Goal: Book appointment/travel/reservation

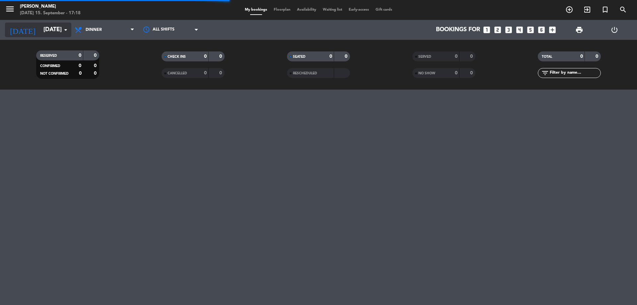
click at [46, 26] on input "[DATE]" at bounding box center [78, 29] width 77 height 13
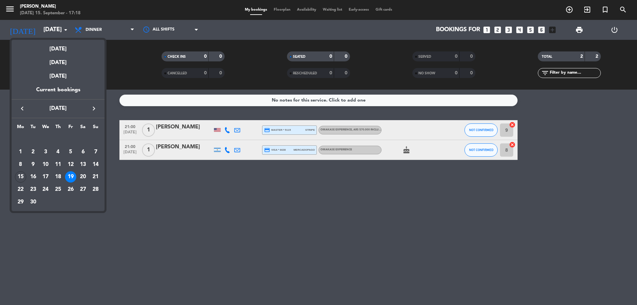
click at [49, 26] on div at bounding box center [318, 152] width 637 height 305
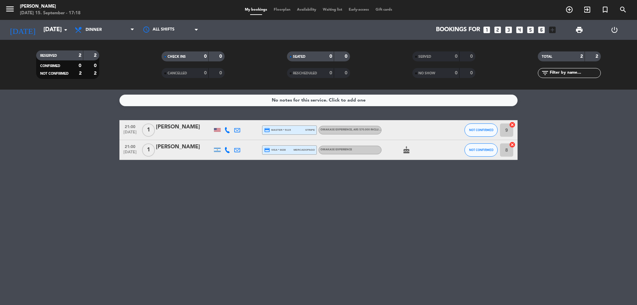
click at [190, 203] on div "No notes for this service. Click to add one 21:00 [DATE] 1 [PERSON_NAME] credit…" at bounding box center [318, 197] width 637 height 215
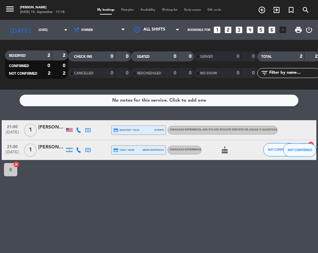
click at [226, 30] on icon "looks_two" at bounding box center [228, 30] width 9 height 9
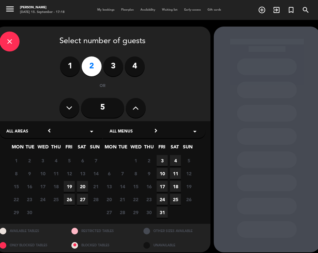
click at [69, 186] on span "19" at bounding box center [69, 186] width 11 height 11
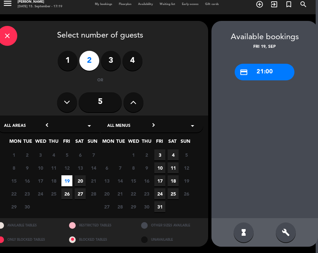
click at [265, 74] on div "credit_card 21:00" at bounding box center [265, 72] width 60 height 17
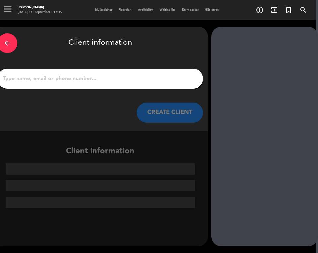
scroll to position [0, 2]
click at [25, 76] on input "1" at bounding box center [100, 78] width 196 height 9
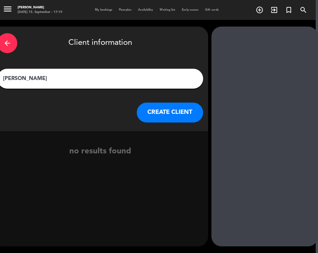
type input "[PERSON_NAME]"
click at [172, 114] on button "CREATE CLIENT" at bounding box center [170, 113] width 66 height 20
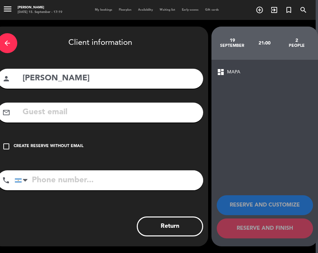
click at [5, 146] on icon "check_box_outline_blank" at bounding box center [6, 146] width 8 height 8
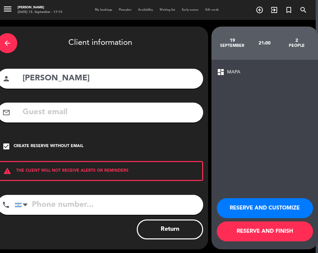
click at [242, 207] on button "RESERVE AND CUSTOMIZE" at bounding box center [265, 208] width 96 height 20
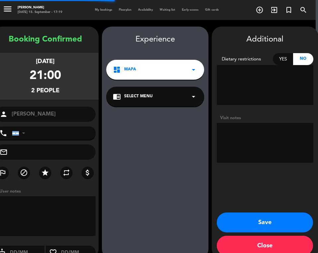
scroll to position [13, 0]
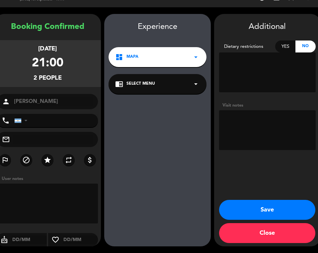
drag, startPoint x: 254, startPoint y: 208, endPoint x: 250, endPoint y: 210, distance: 4.9
click at [254, 209] on button "Save" at bounding box center [267, 210] width 96 height 20
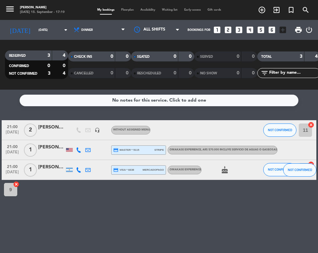
click at [46, 129] on div "[PERSON_NAME]" at bounding box center [51, 127] width 27 height 8
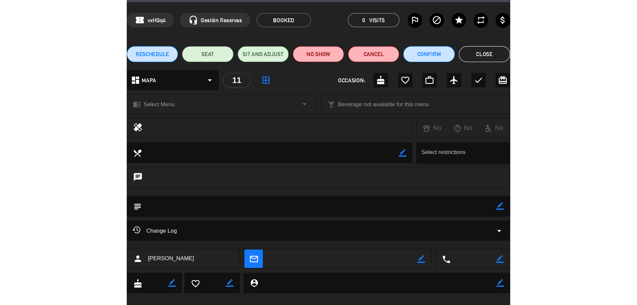
scroll to position [32, 0]
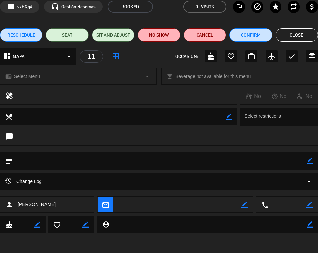
click at [37, 77] on span "Select Menu" at bounding box center [27, 77] width 26 height 8
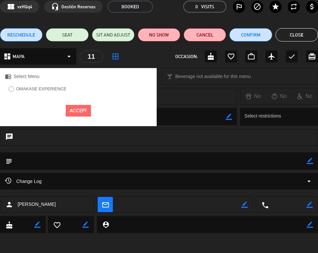
click at [70, 110] on button "Accept" at bounding box center [78, 111] width 25 height 12
drag, startPoint x: 69, startPoint y: 113, endPoint x: 72, endPoint y: 113, distance: 3.4
click at [69, 113] on button "Accept" at bounding box center [78, 111] width 25 height 12
click at [83, 109] on button "Accept" at bounding box center [78, 111] width 25 height 12
click at [13, 78] on div "chrome_reader_mode Select Menu" at bounding box center [78, 76] width 157 height 17
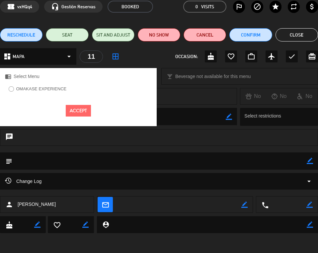
click at [31, 75] on span "Select Menu" at bounding box center [27, 77] width 26 height 8
click at [145, 59] on div "dashboard MAPA arrow_drop_down 11 border_all OCCASION: cake favorite_border wor…" at bounding box center [159, 56] width 318 height 17
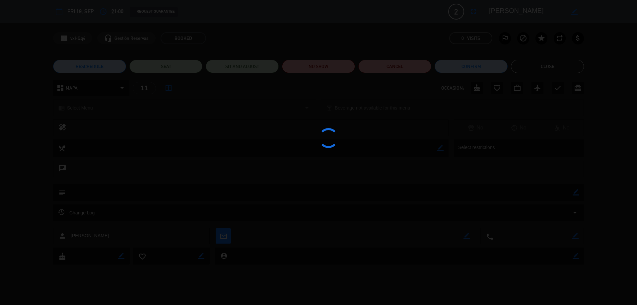
scroll to position [0, 0]
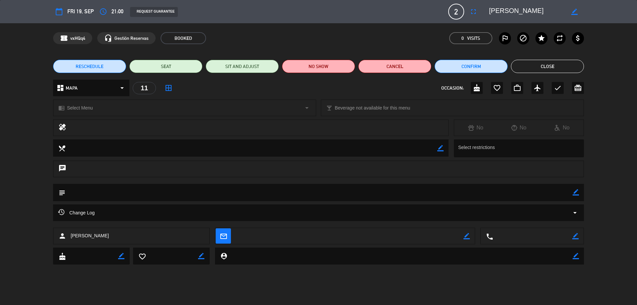
click at [95, 188] on textarea at bounding box center [319, 192] width 508 height 17
click at [96, 194] on textarea at bounding box center [319, 192] width 508 height 17
click at [183, 194] on textarea at bounding box center [319, 192] width 508 height 17
drag, startPoint x: 183, startPoint y: 193, endPoint x: 182, endPoint y: 173, distance: 20.3
click at [183, 192] on textarea at bounding box center [319, 192] width 508 height 17
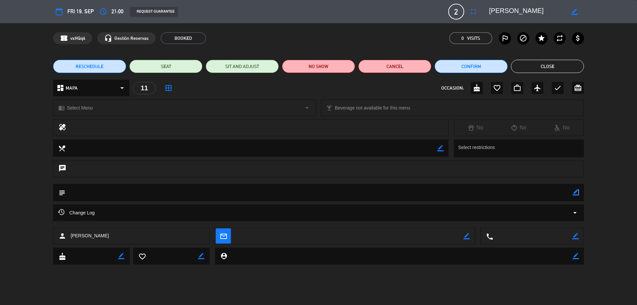
click at [579, 193] on icon "border_color" at bounding box center [576, 192] width 6 height 6
click at [149, 196] on textarea at bounding box center [319, 192] width 508 height 17
type textarea "huesped hab 425"
click at [576, 213] on icon "arrow_drop_down" at bounding box center [575, 213] width 8 height 8
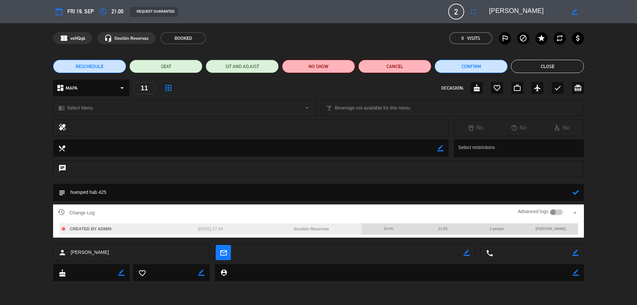
click at [576, 213] on icon "arrow_drop_up" at bounding box center [575, 213] width 8 height 8
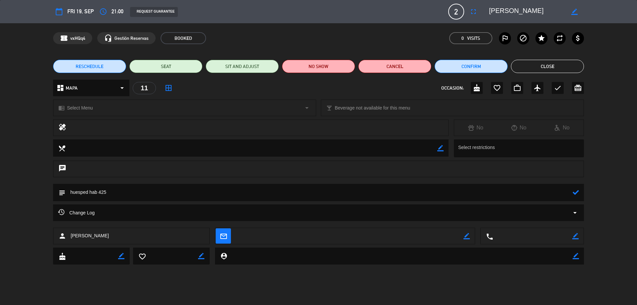
click at [12, 184] on div "subject" at bounding box center [318, 194] width 637 height 21
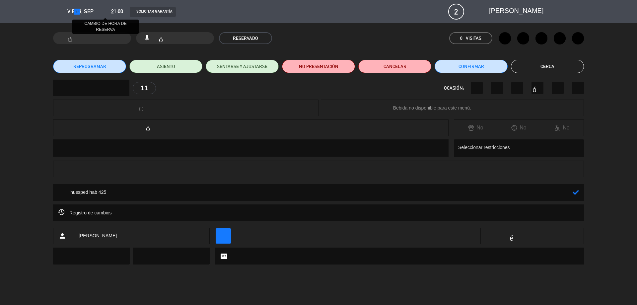
click at [77, 13] on font "tiempo de acceso" at bounding box center [103, 12] width 108 height 8
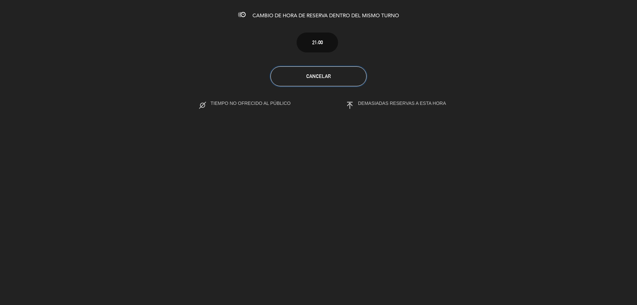
click at [296, 80] on button "Cancelar" at bounding box center [319, 76] width 96 height 20
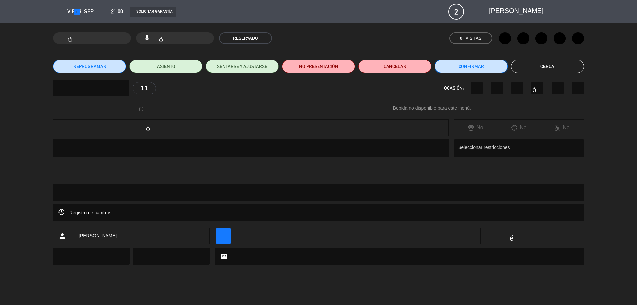
click at [454, 65] on button "Confirmar" at bounding box center [471, 66] width 73 height 13
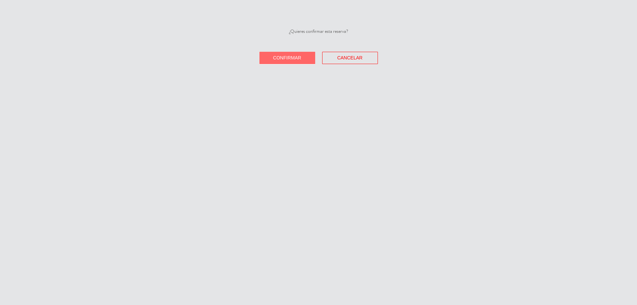
click at [284, 60] on font "Confirmar" at bounding box center [287, 57] width 28 height 5
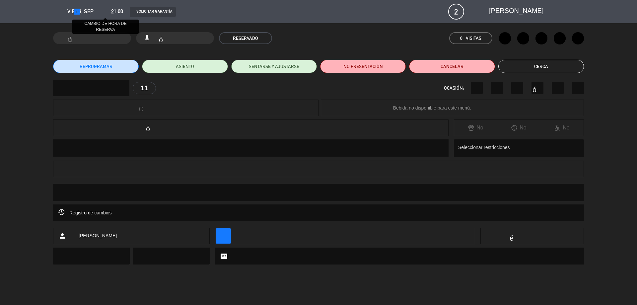
click at [51, 11] on font "tiempo de acceso" at bounding box center [103, 12] width 108 height 8
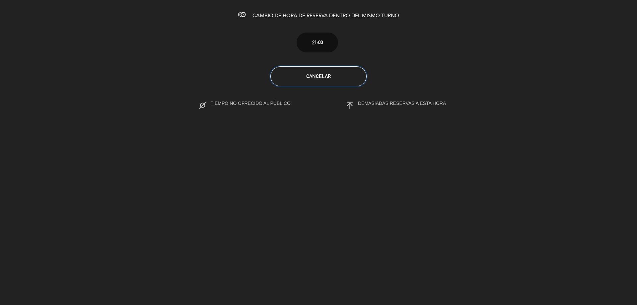
click at [277, 82] on button "Cancelar" at bounding box center [319, 76] width 96 height 20
